Goal: Task Accomplishment & Management: Use online tool/utility

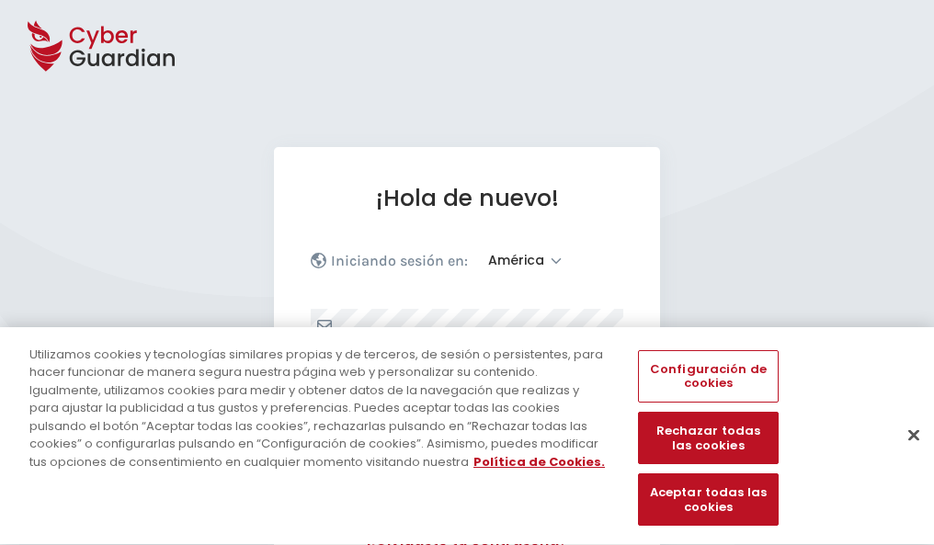
select select "América"
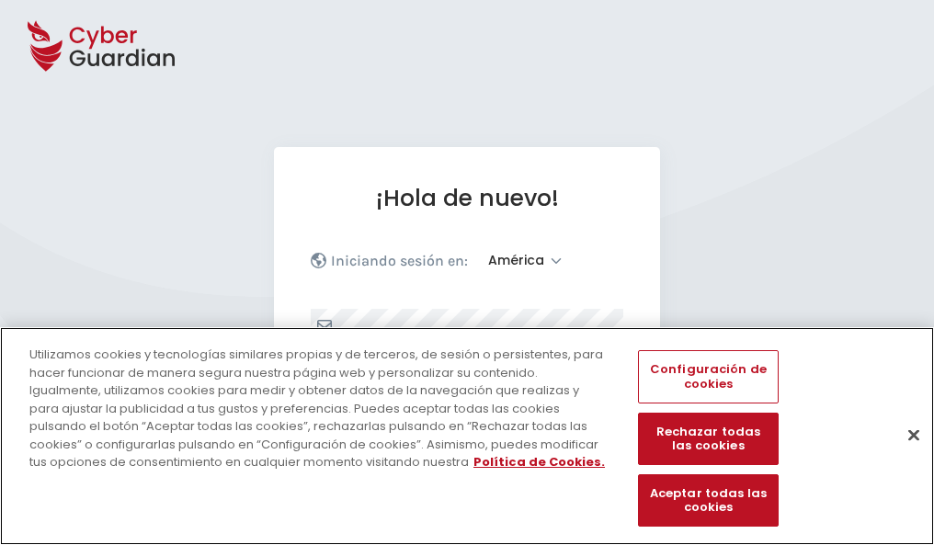
scroll to position [240, 0]
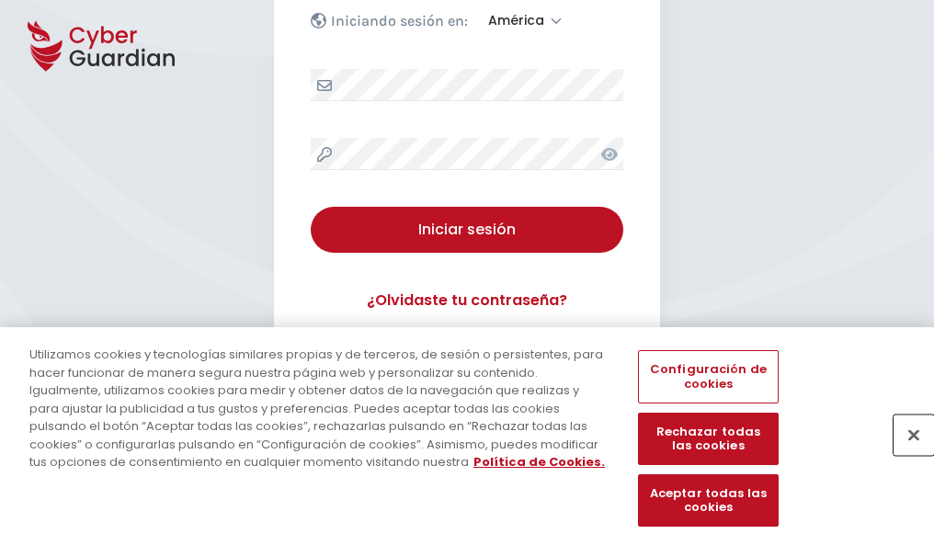
click at [904, 454] on button "Cerrar" at bounding box center [913, 434] width 40 height 40
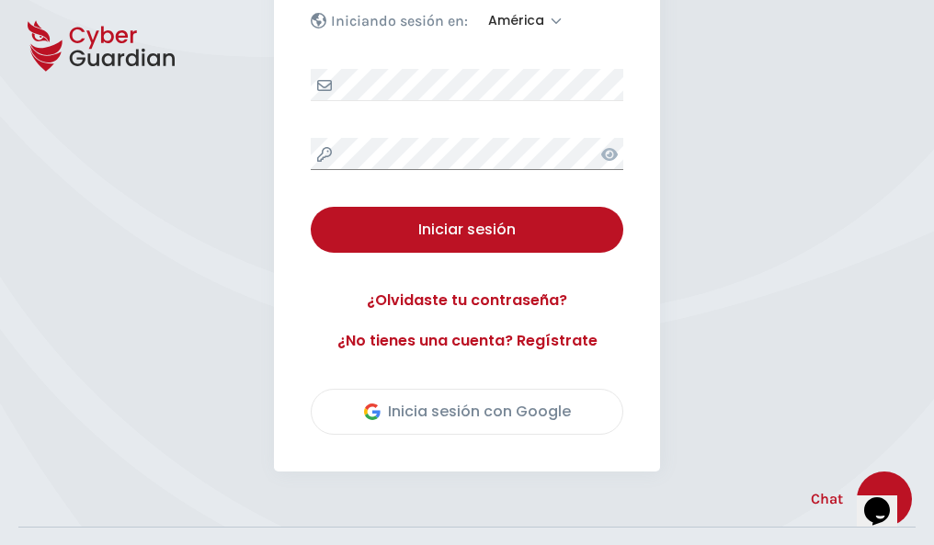
scroll to position [417, 0]
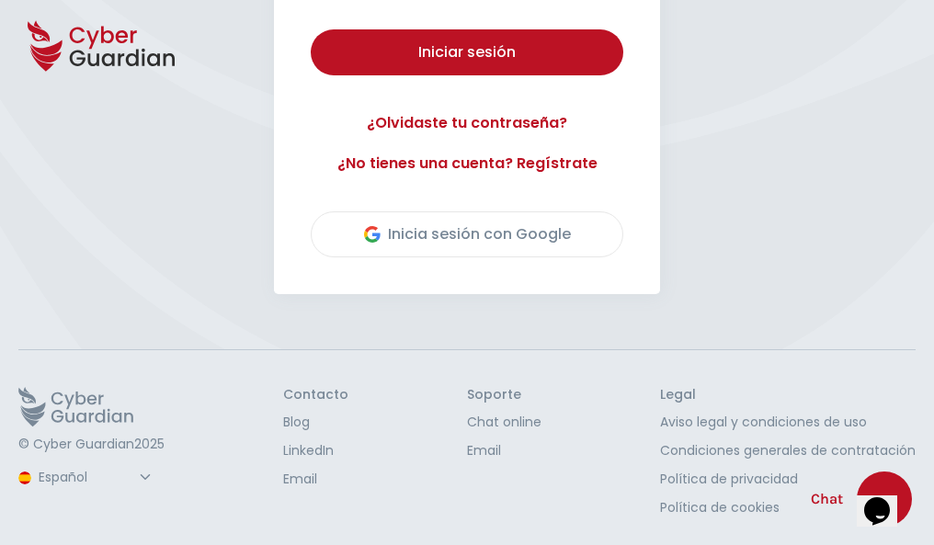
click at [311, 29] on button "Iniciar sesión" at bounding box center [467, 52] width 312 height 46
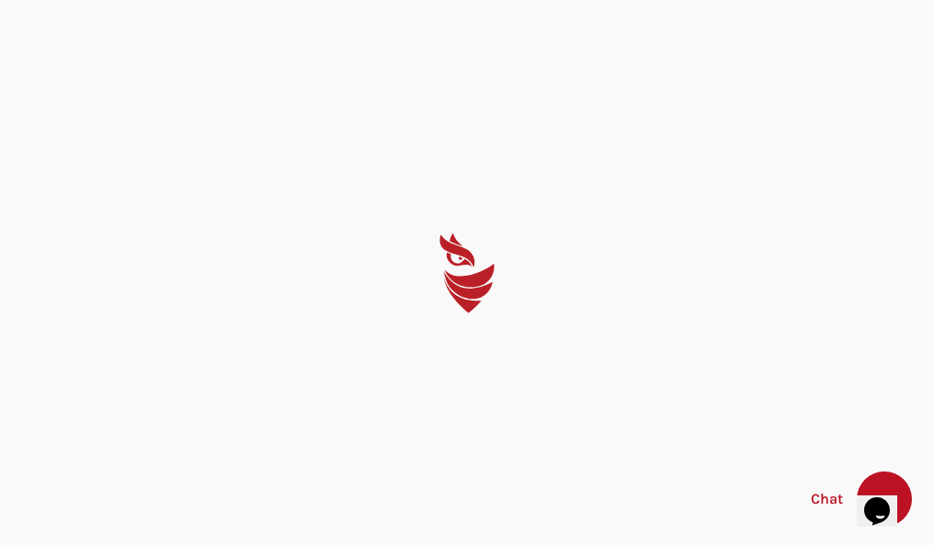
scroll to position [0, 0]
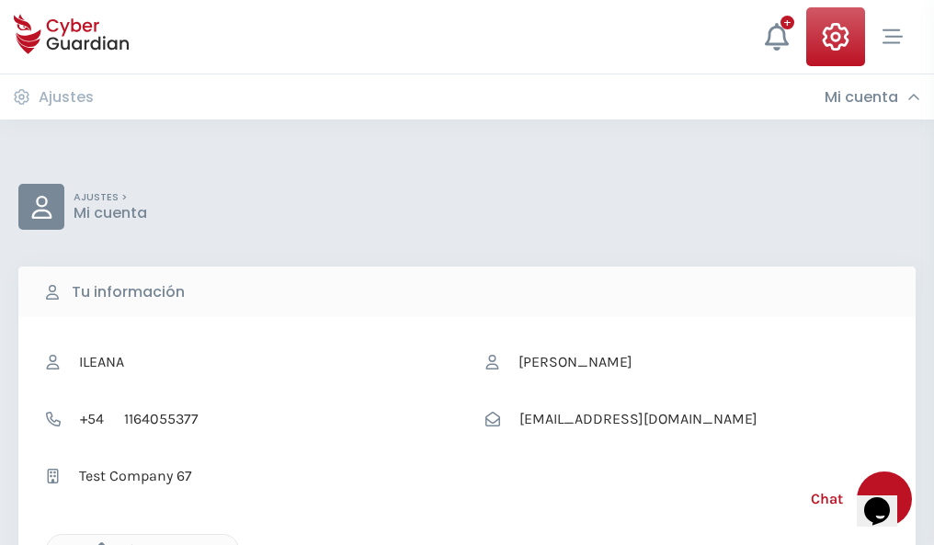
click at [96, 543] on icon "button" at bounding box center [97, 550] width 16 height 16
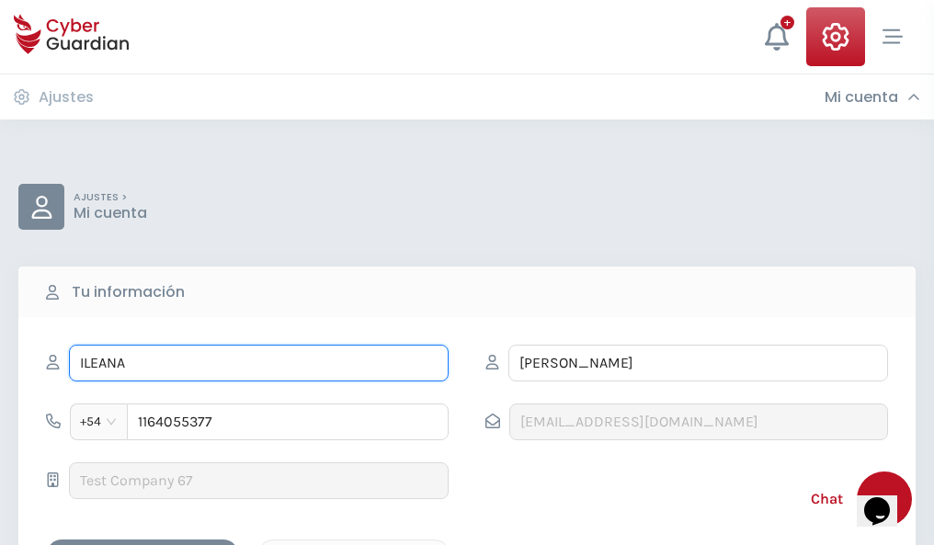
click at [258, 363] on input "ILEANA" at bounding box center [259, 363] width 380 height 37
type input "I"
type input "Plinio"
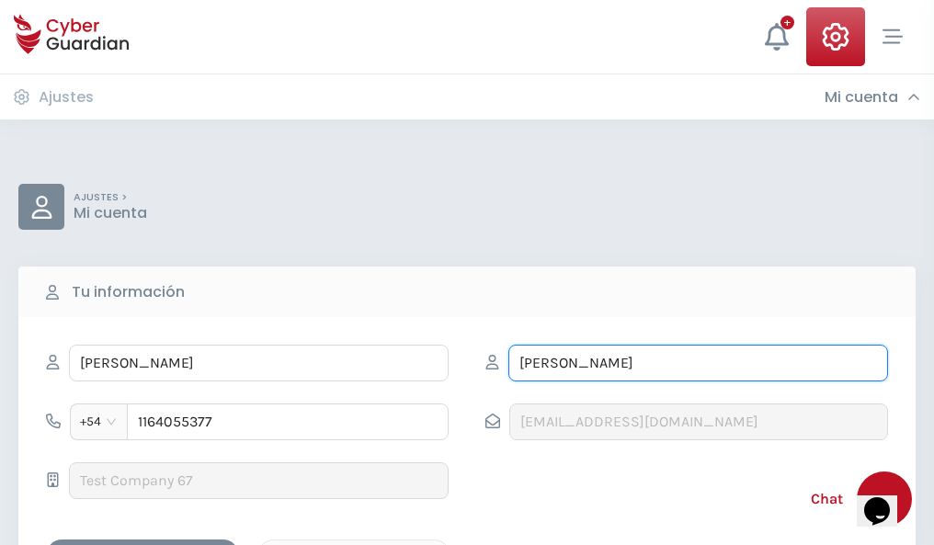
click at [698, 363] on input "CORREA" at bounding box center [698, 363] width 380 height 37
type input "C"
type input "Fabregat"
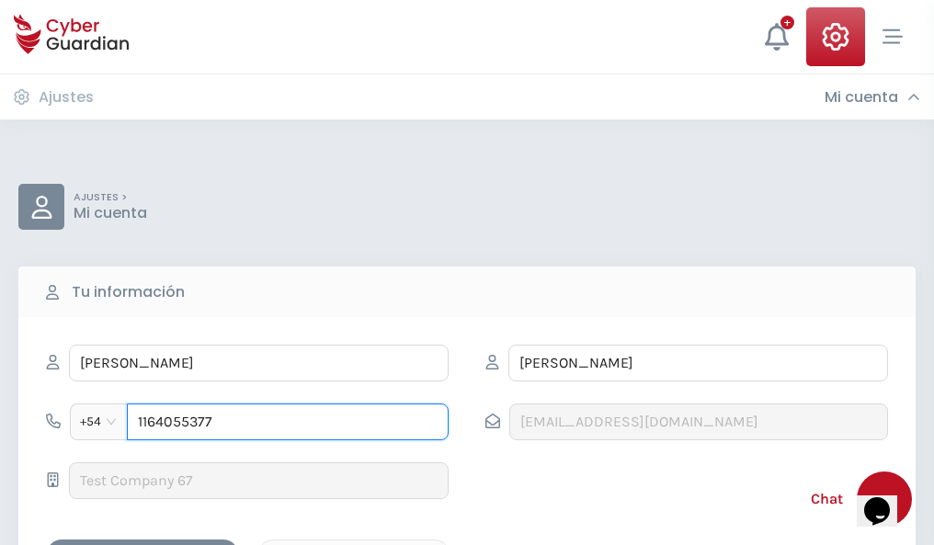
click at [288, 422] on input "1164055377" at bounding box center [288, 421] width 322 height 37
type input "1"
type input "4880874962"
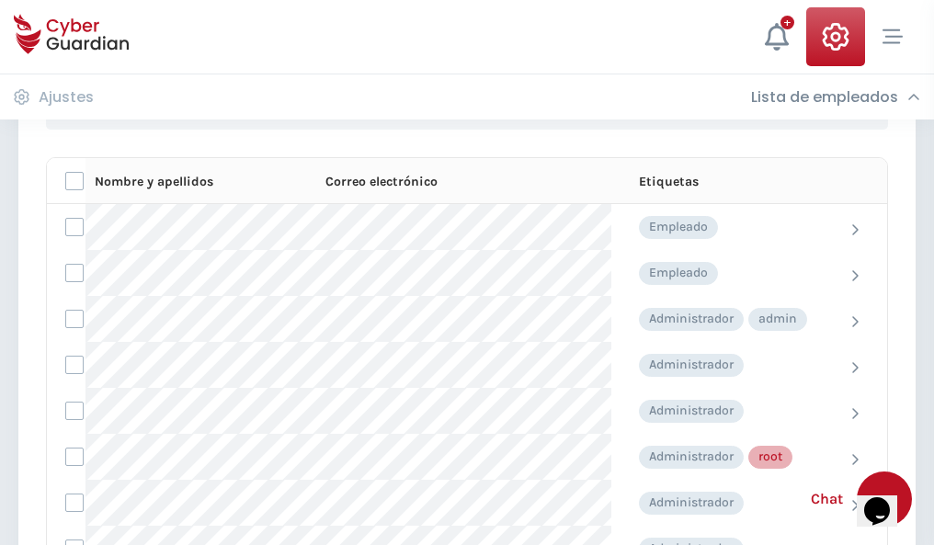
scroll to position [925, 0]
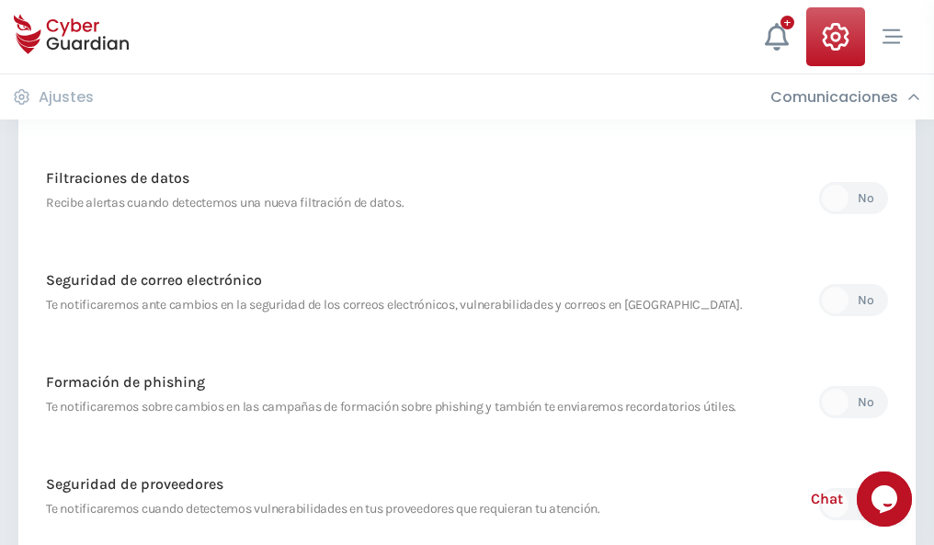
scroll to position [968, 0]
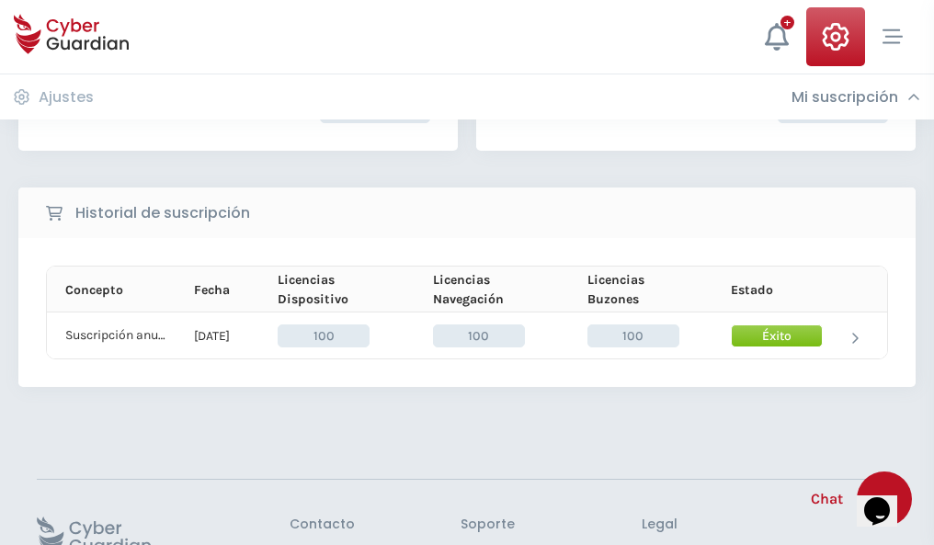
scroll to position [466, 0]
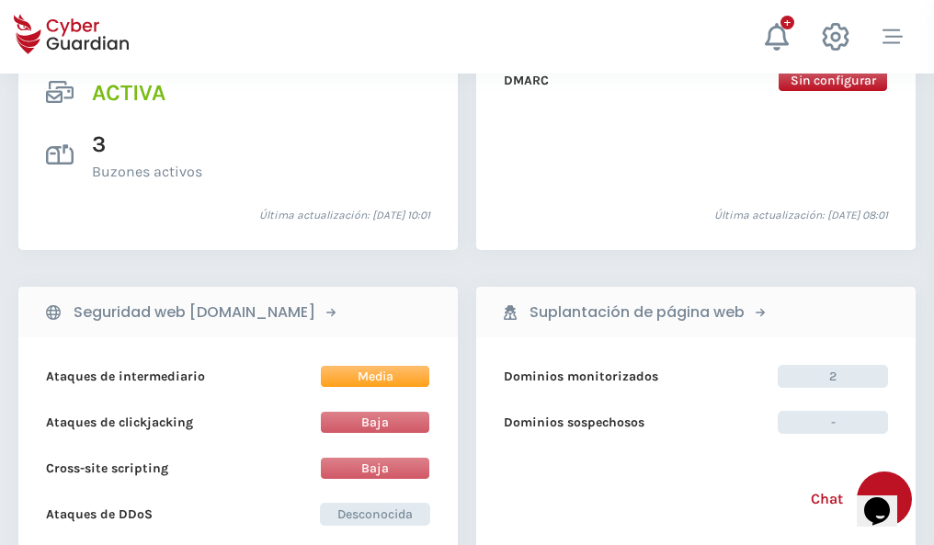
scroll to position [1867, 0]
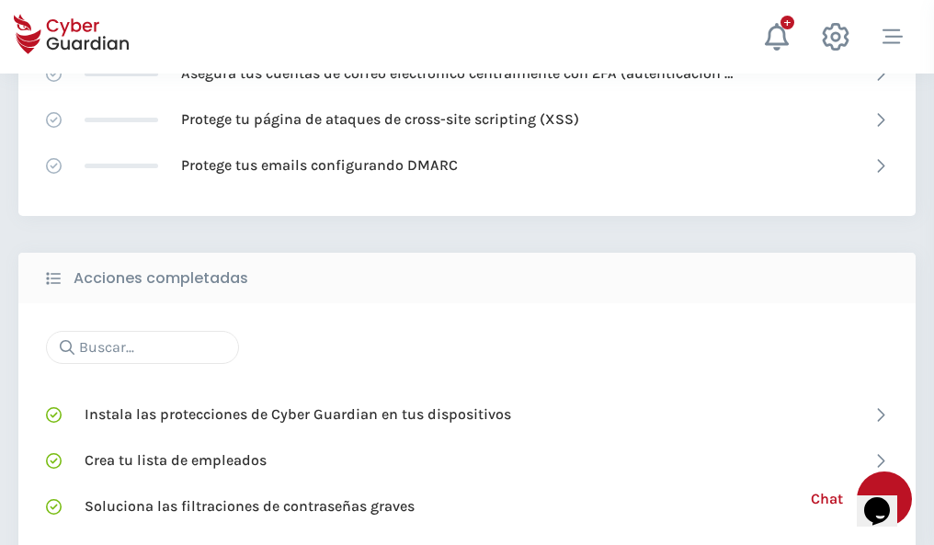
scroll to position [1224, 0]
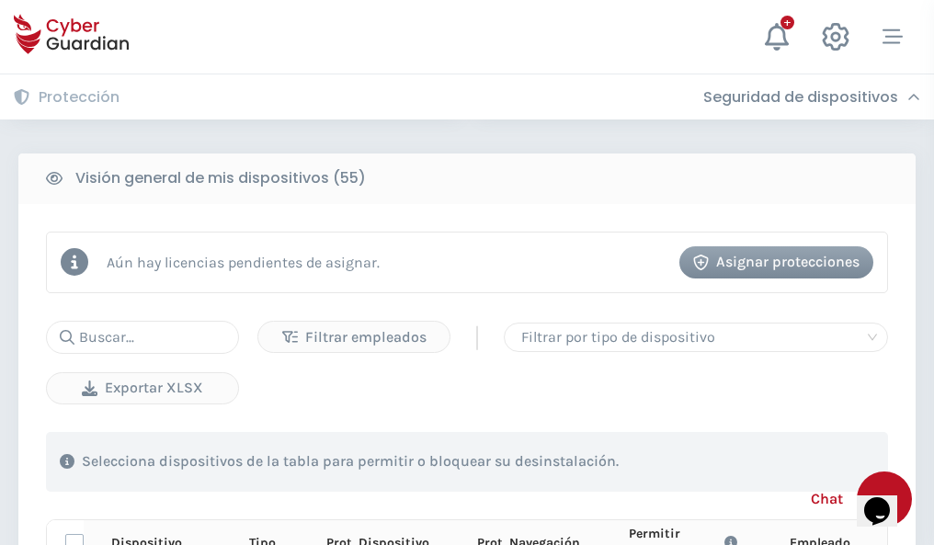
scroll to position [1624, 0]
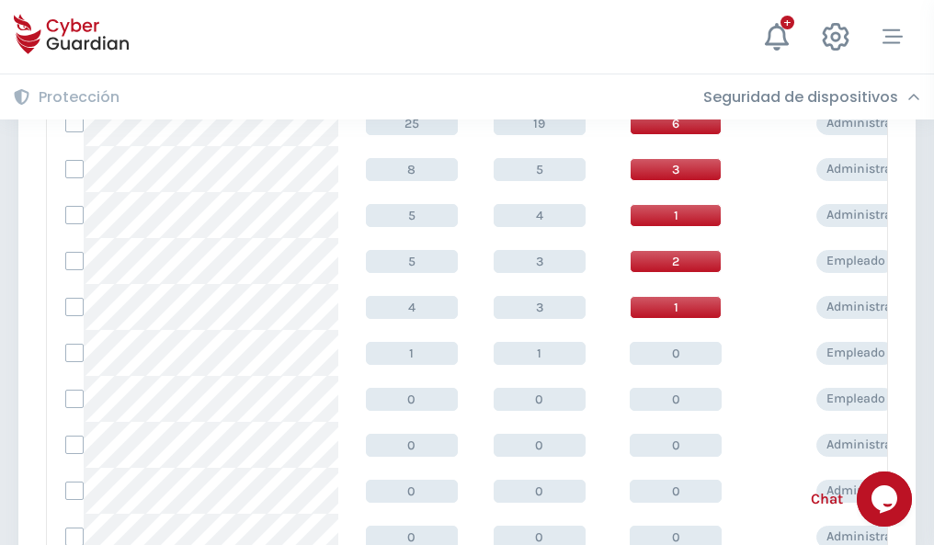
scroll to position [926, 0]
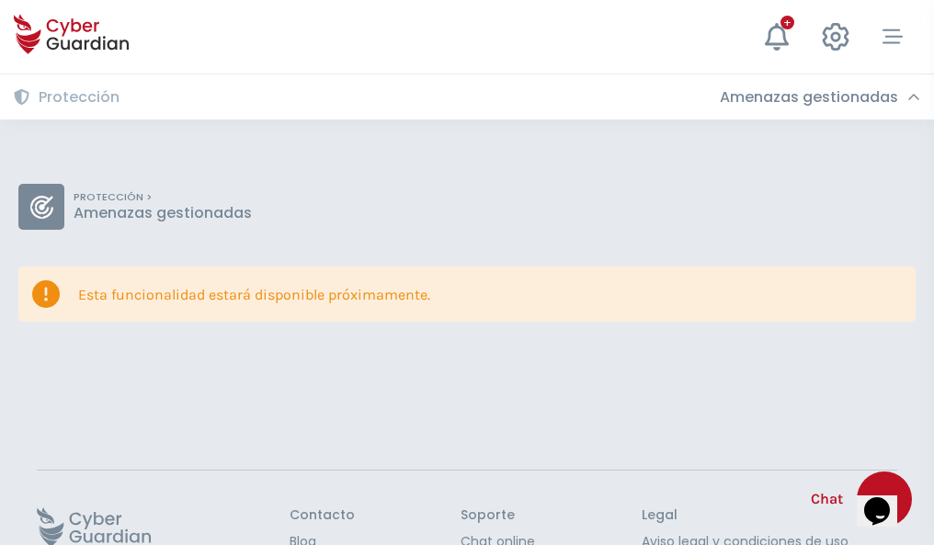
scroll to position [119, 0]
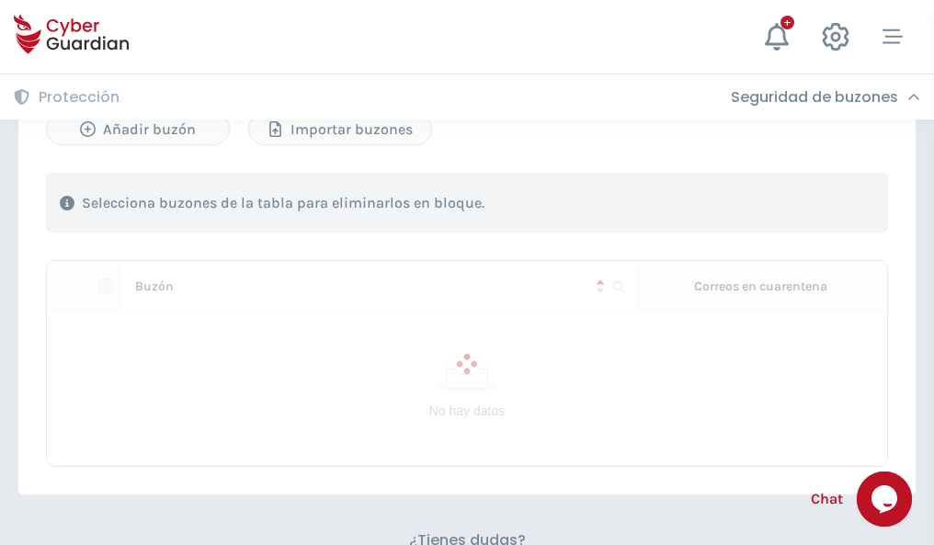
scroll to position [787, 0]
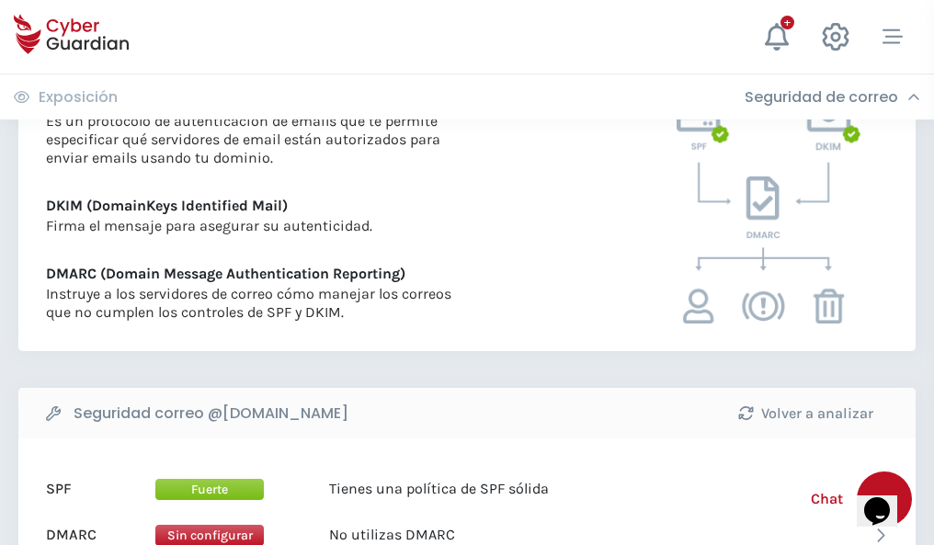
scroll to position [992, 0]
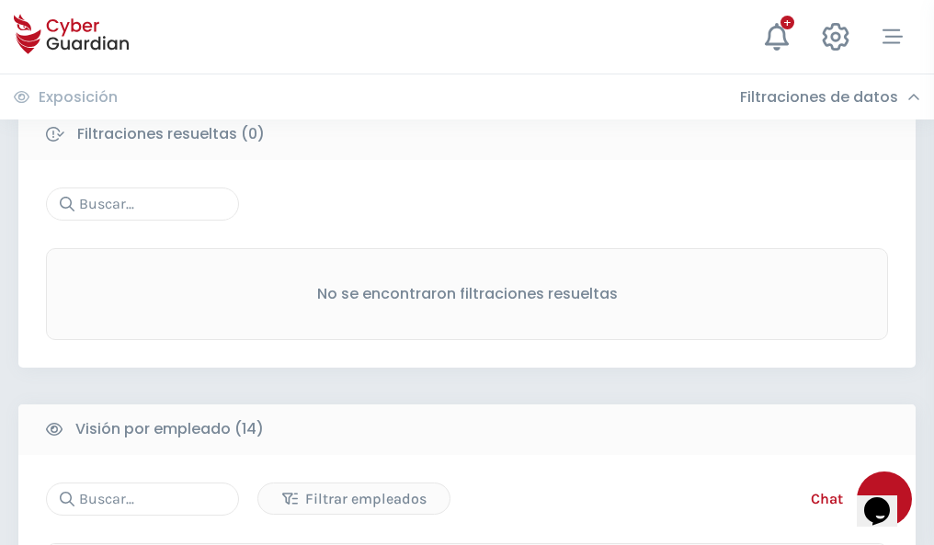
scroll to position [1660, 0]
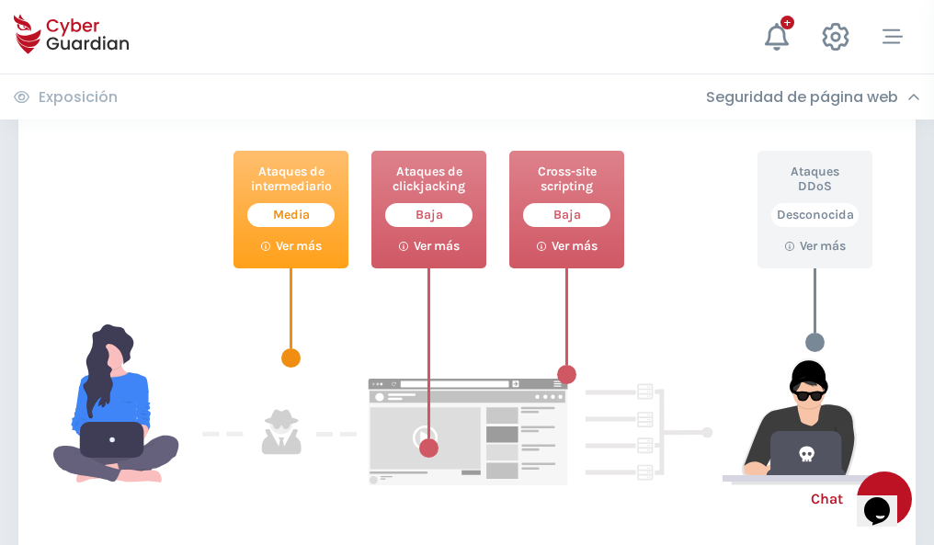
scroll to position [1001, 0]
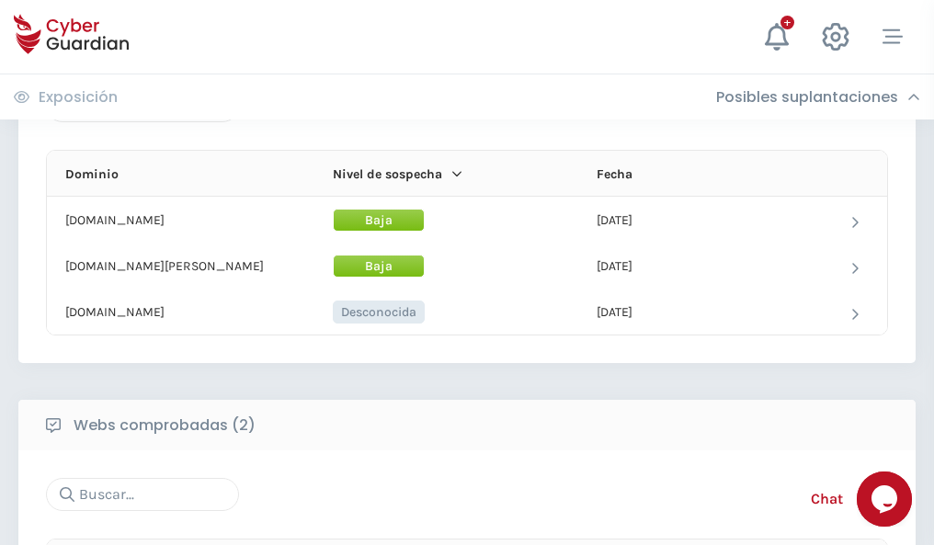
scroll to position [1103, 0]
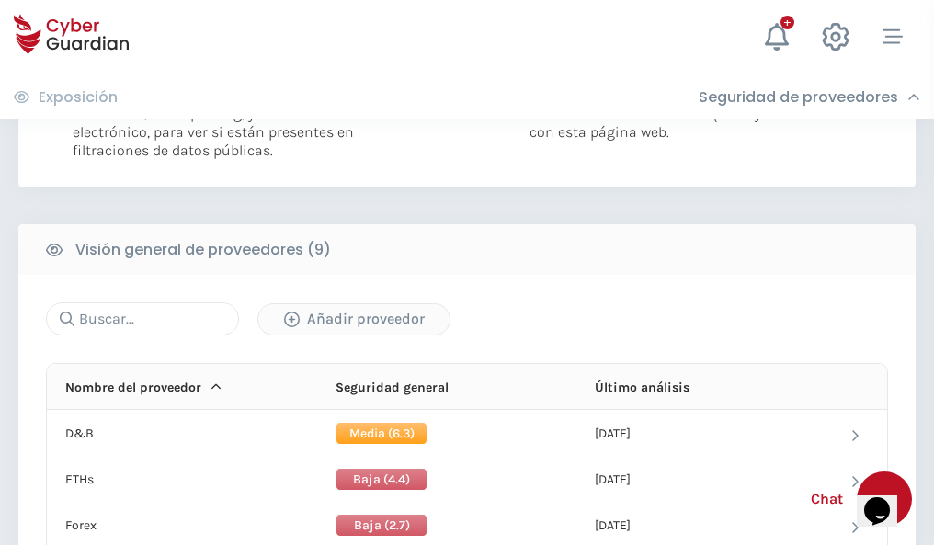
scroll to position [1322, 0]
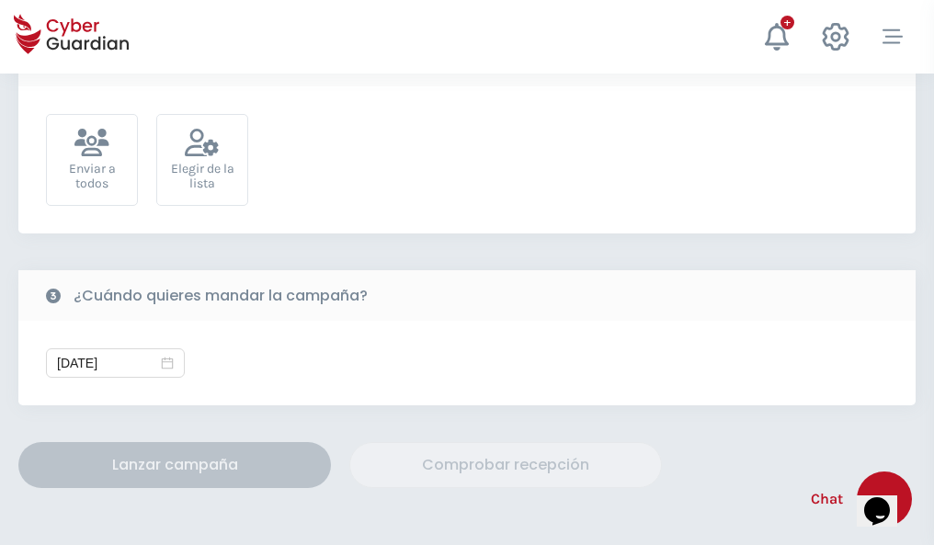
scroll to position [673, 0]
